Goal: Complete application form

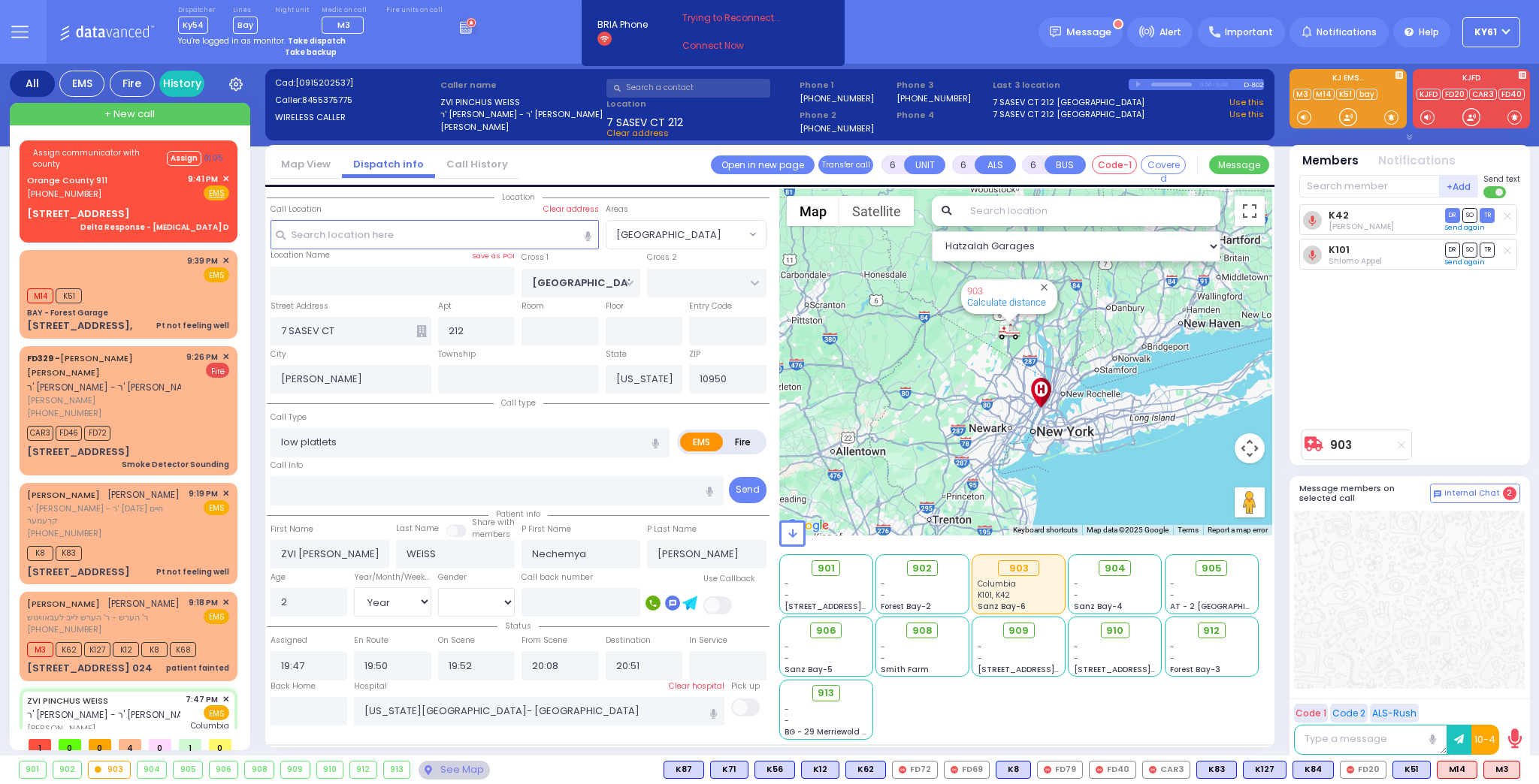
select select "[GEOGRAPHIC_DATA]"
select select "Year"
select select "[DEMOGRAPHIC_DATA]"
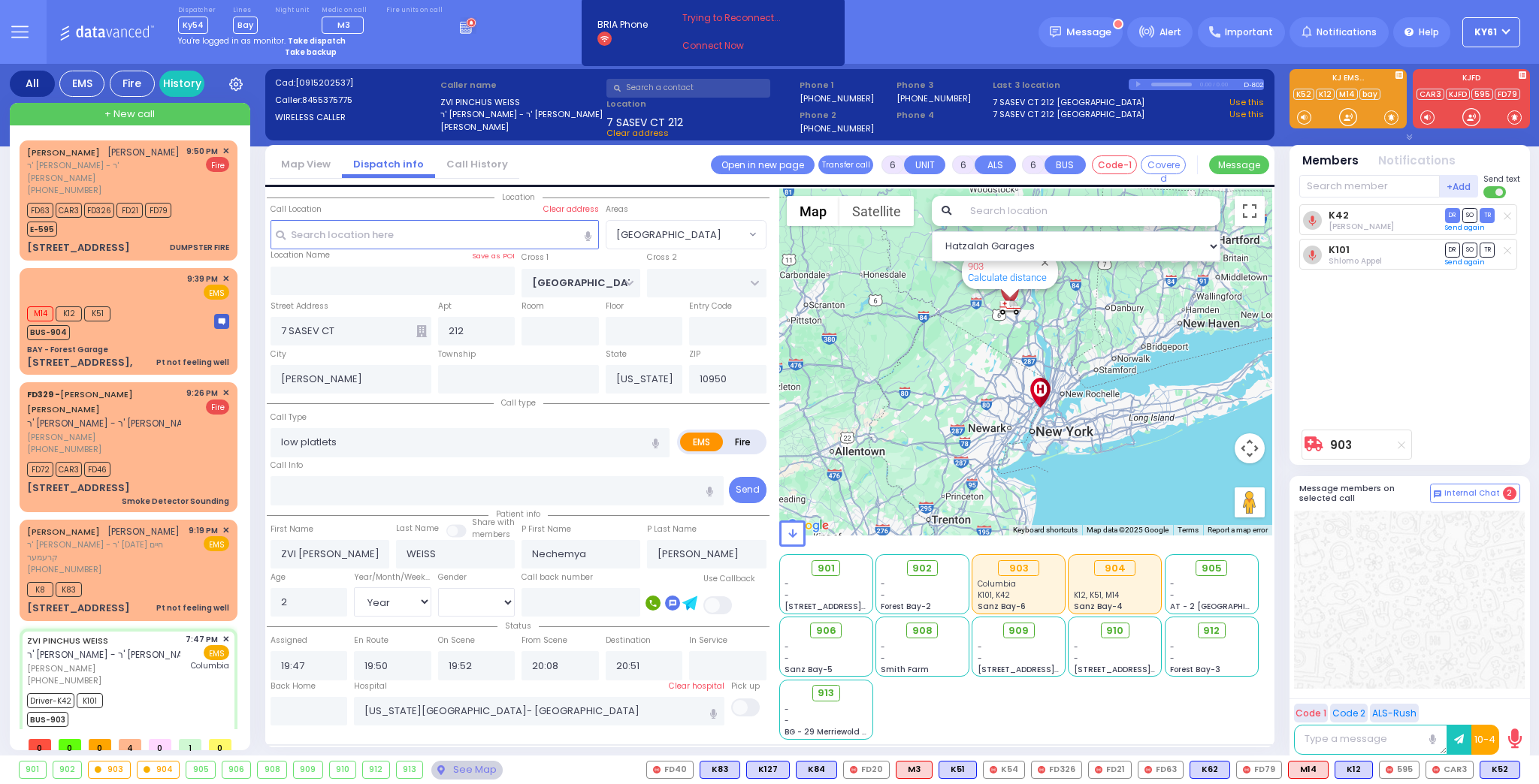
select select
radio input "true"
select select "Year"
select select "[DEMOGRAPHIC_DATA]"
select select "Hatzalah Garages"
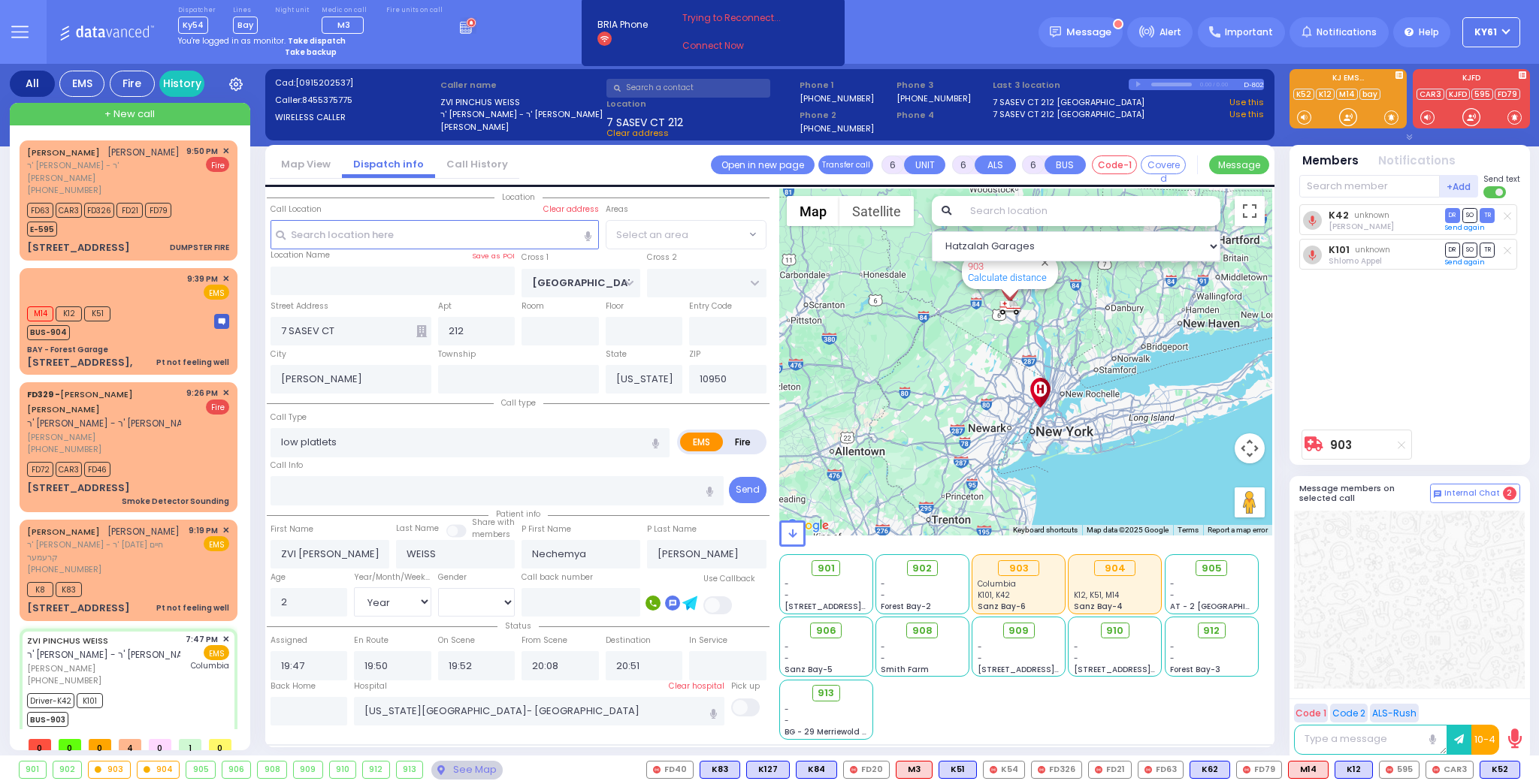
select select "[GEOGRAPHIC_DATA]"
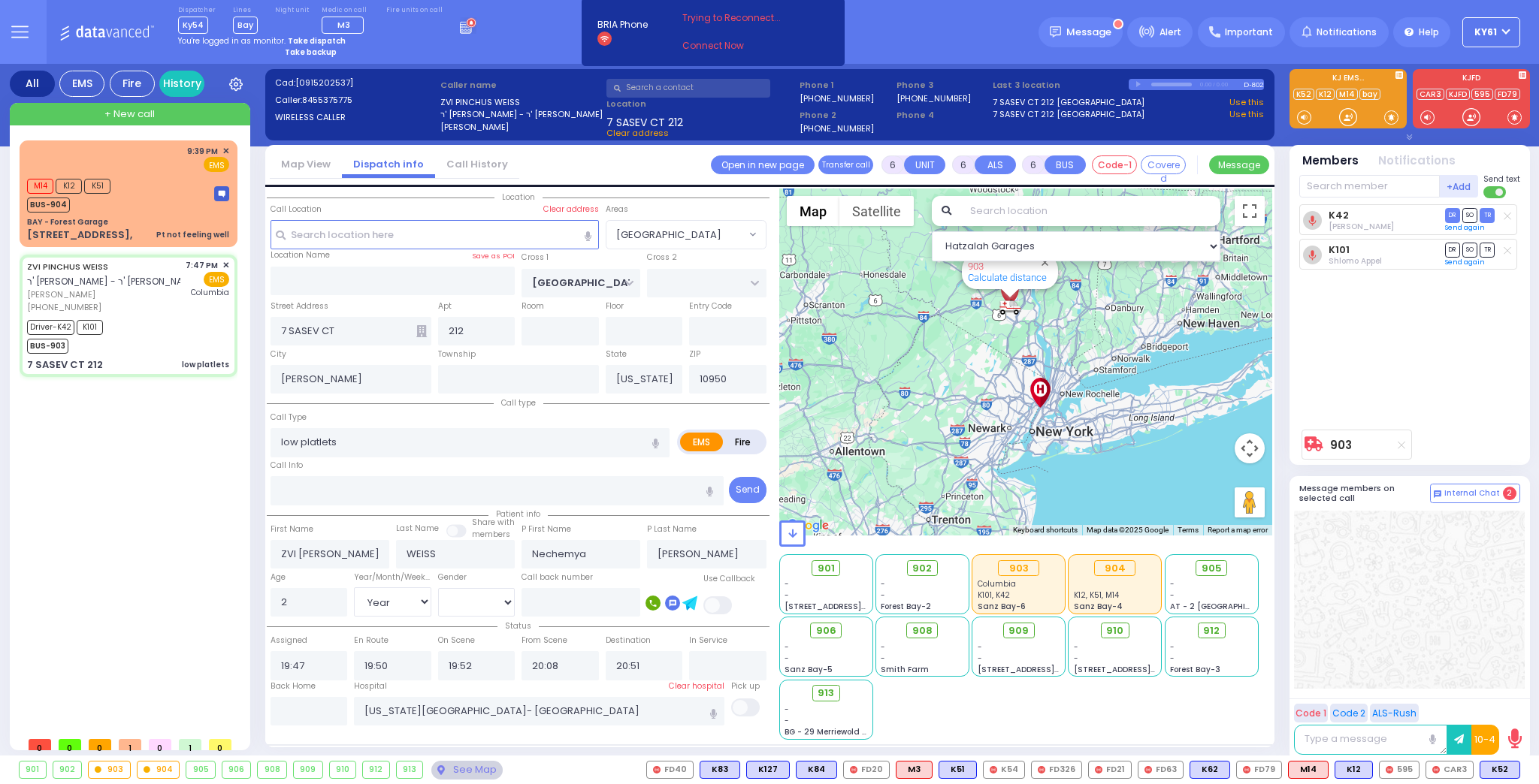
select select
radio input "true"
select select "Year"
select select "[DEMOGRAPHIC_DATA]"
type input "21:15"
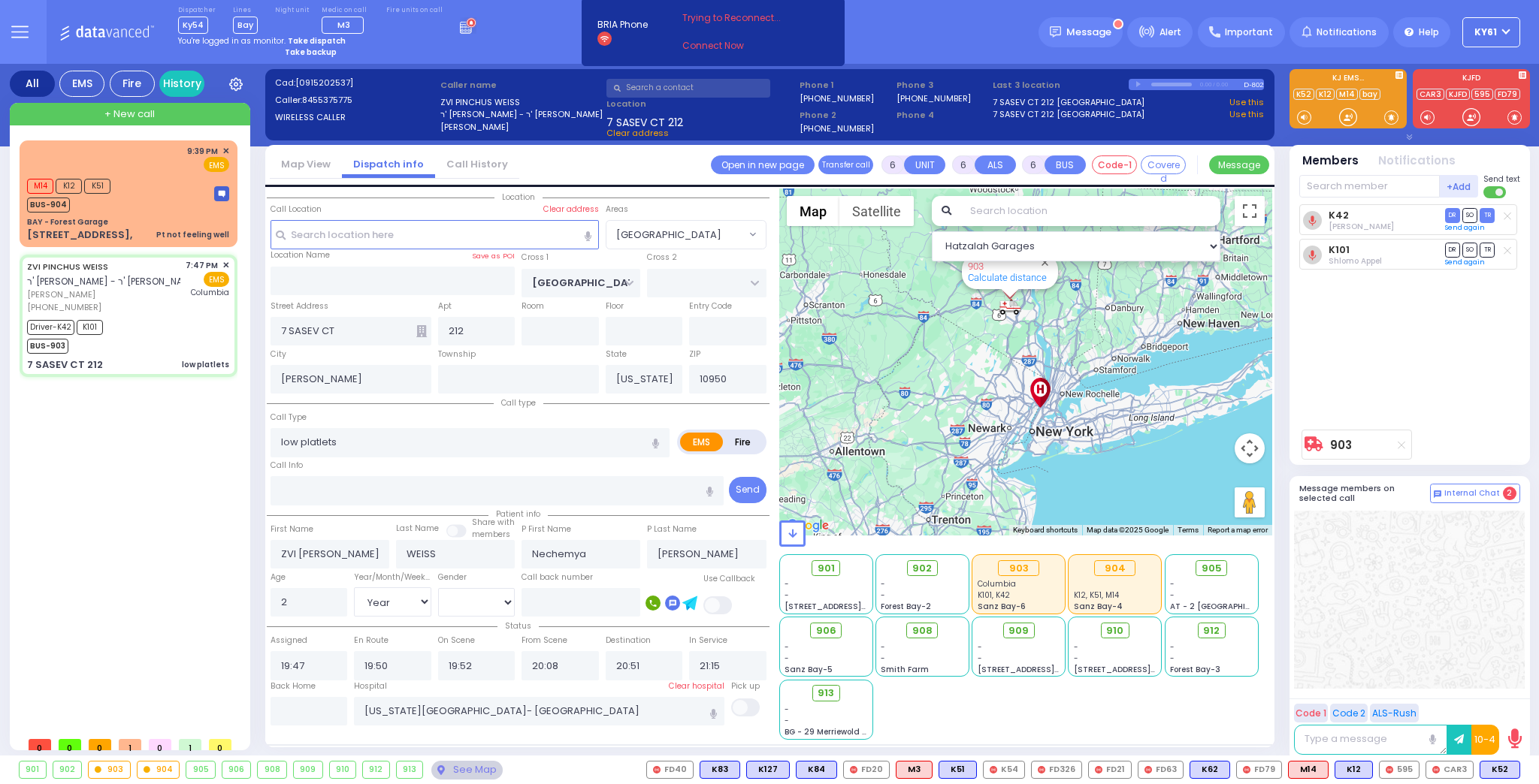
select select "Hatzalah Garages"
select select "[GEOGRAPHIC_DATA]"
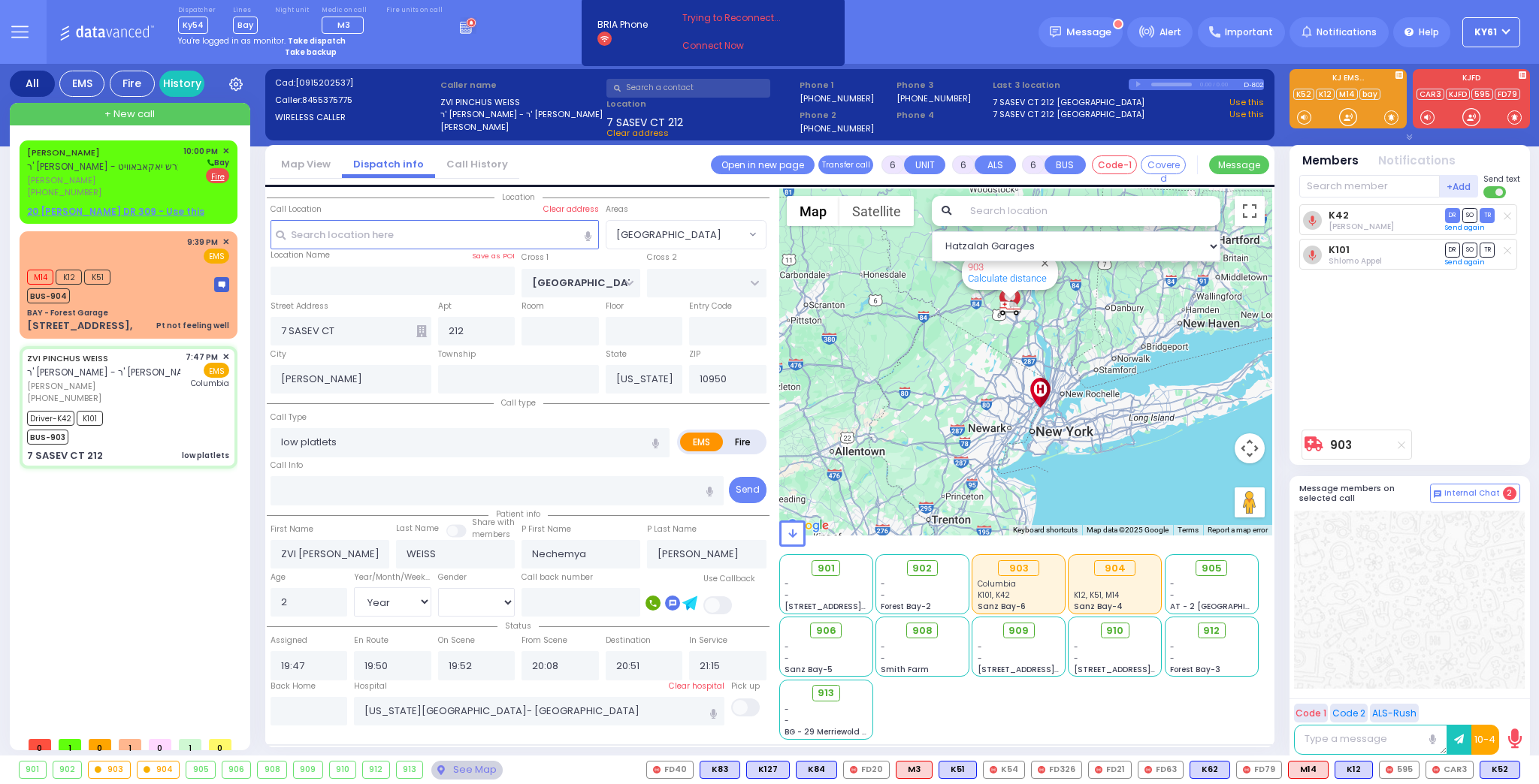
select select
radio input "true"
select select "Year"
select select "[DEMOGRAPHIC_DATA]"
select select "Hatzalah Garages"
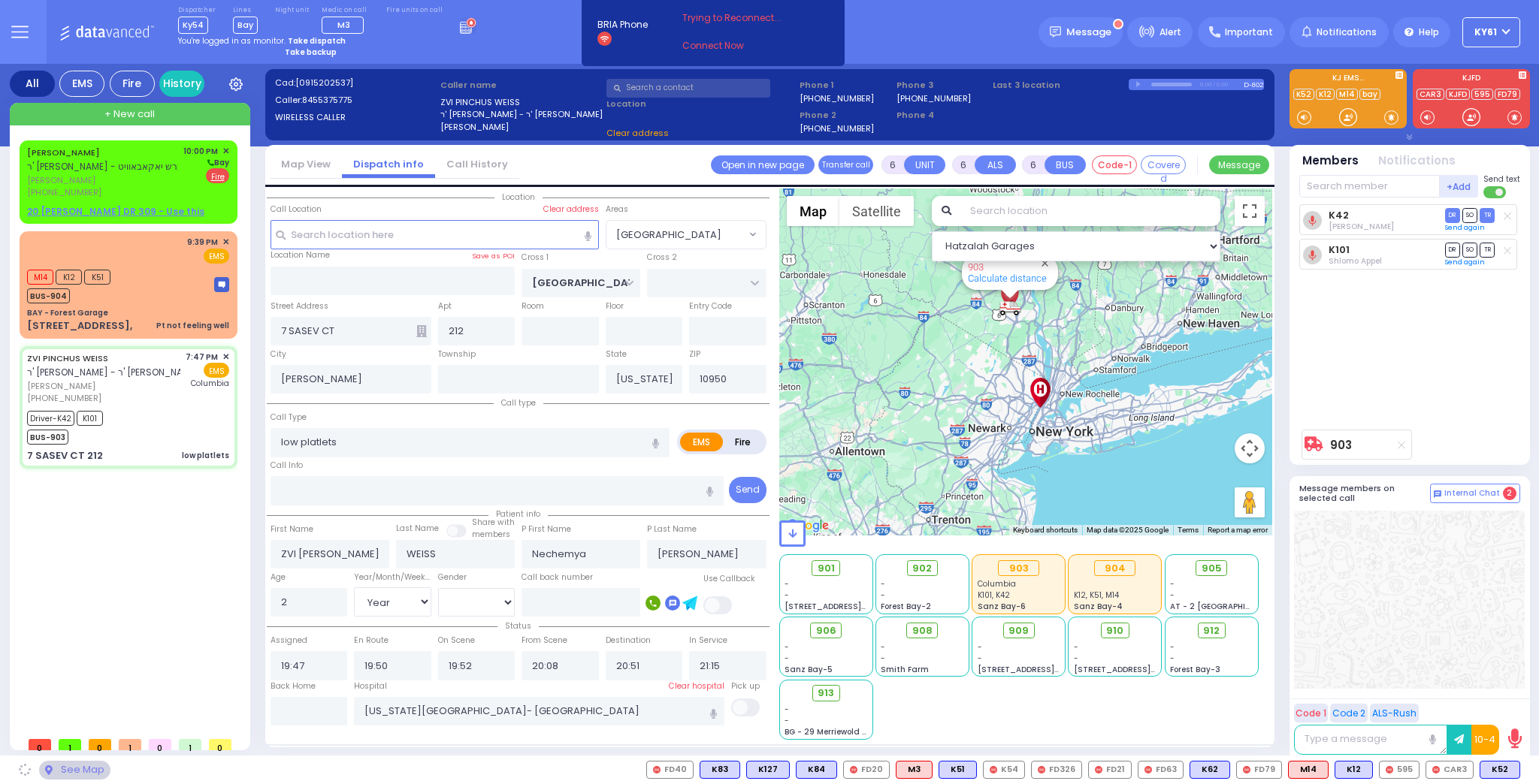
select select "[GEOGRAPHIC_DATA]"
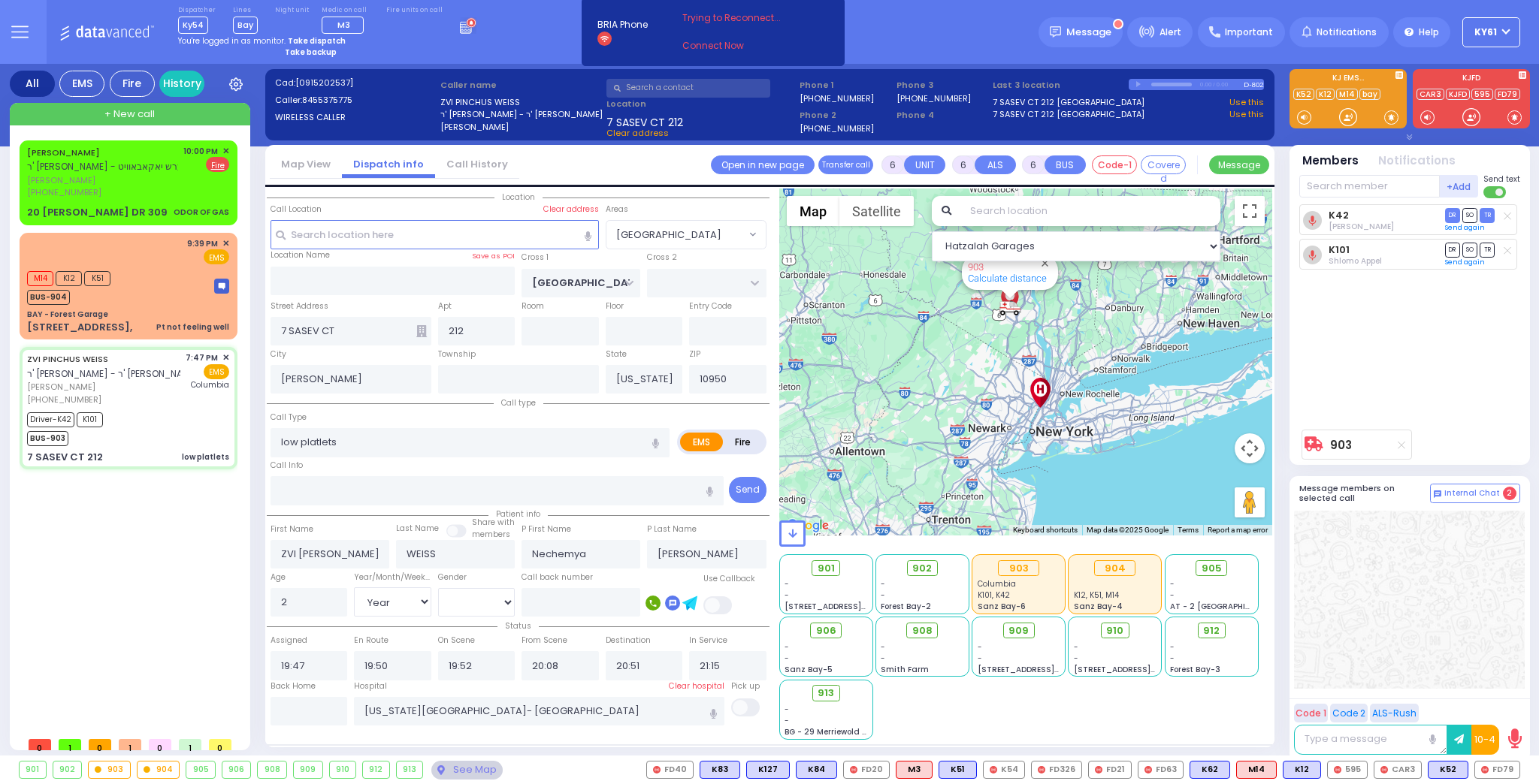
select select
radio input "true"
select select "Year"
select select "[DEMOGRAPHIC_DATA]"
select select "Hatzalah Garages"
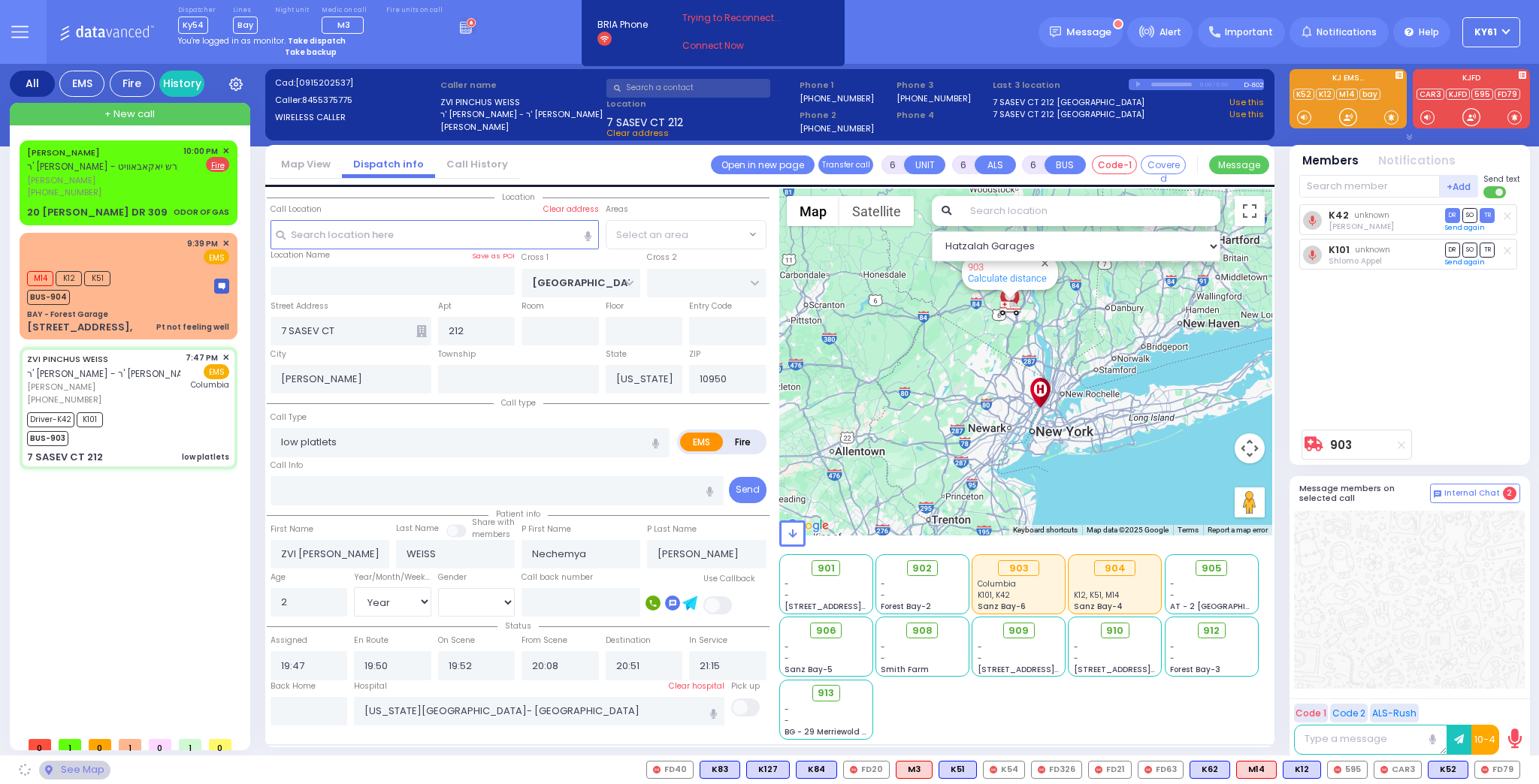
select select "[GEOGRAPHIC_DATA]"
select select
radio input "true"
select select "Year"
select select "[DEMOGRAPHIC_DATA]"
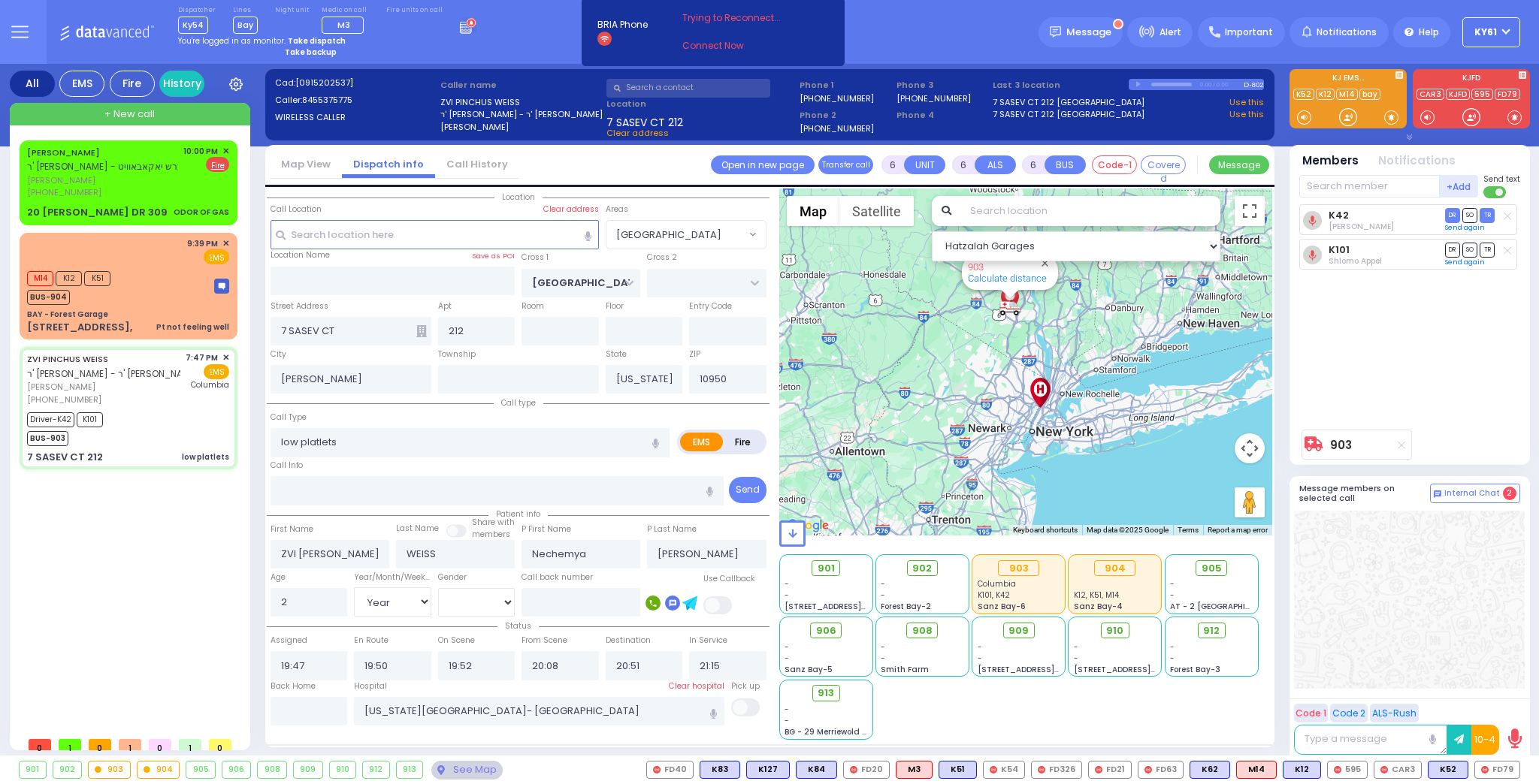
select select "Hatzalah Garages"
select select "[GEOGRAPHIC_DATA]"
